Goal: Task Accomplishment & Management: Use online tool/utility

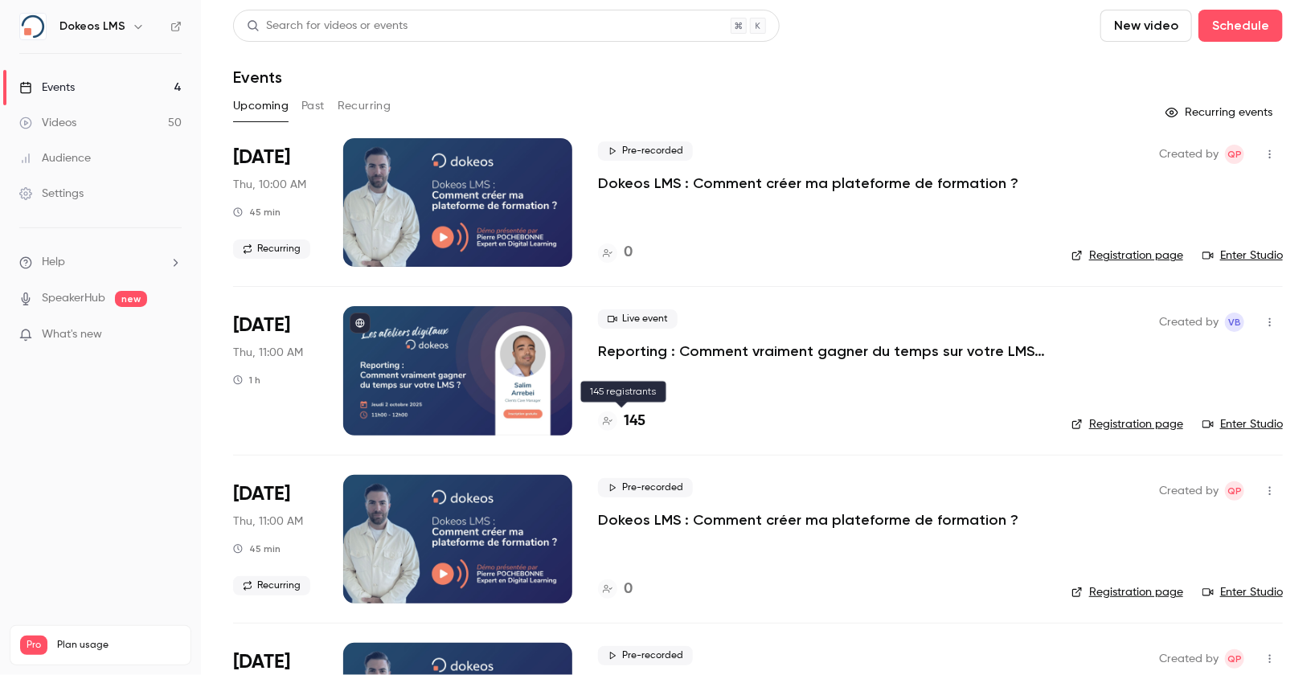
click at [642, 428] on h4 "145" at bounding box center [635, 422] width 22 height 22
click at [1122, 419] on link "Registration page" at bounding box center [1128, 425] width 112 height 16
click at [463, 379] on div at bounding box center [457, 370] width 229 height 129
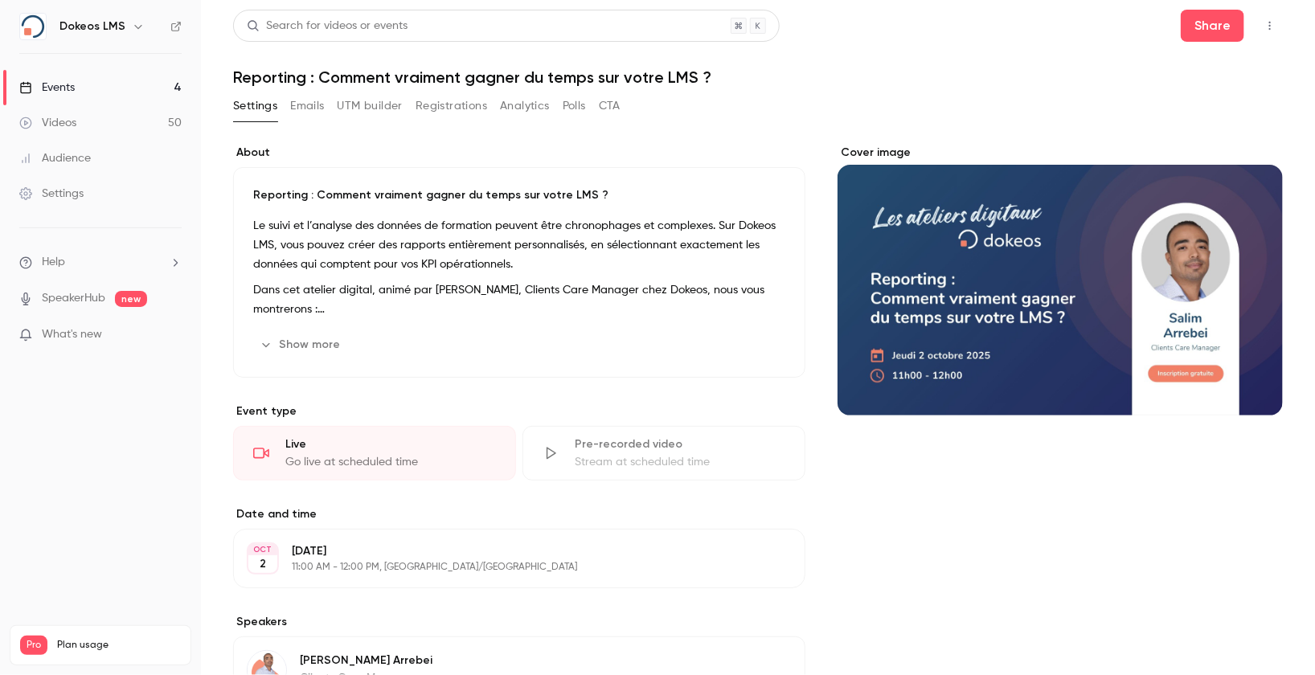
click at [358, 100] on button "UTM builder" at bounding box center [370, 106] width 65 height 26
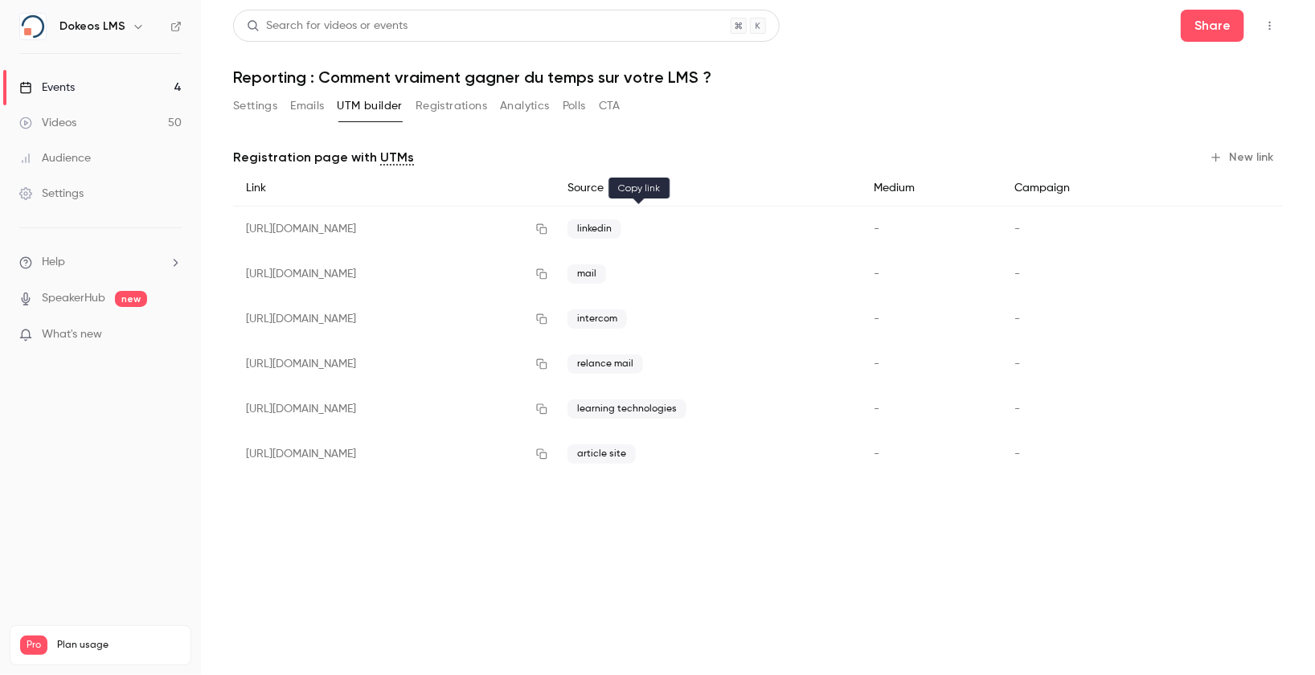
click at [548, 228] on icon "button" at bounding box center [542, 229] width 13 height 11
